Goal: Task Accomplishment & Management: Use online tool/utility

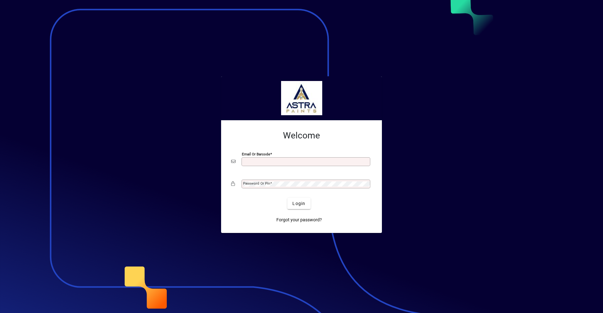
click at [253, 164] on input "Email or Barcode" at bounding box center [306, 161] width 127 height 5
type input "**********"
click at [287, 198] on button "Login" at bounding box center [298, 203] width 23 height 11
